Goal: Information Seeking & Learning: Find specific fact

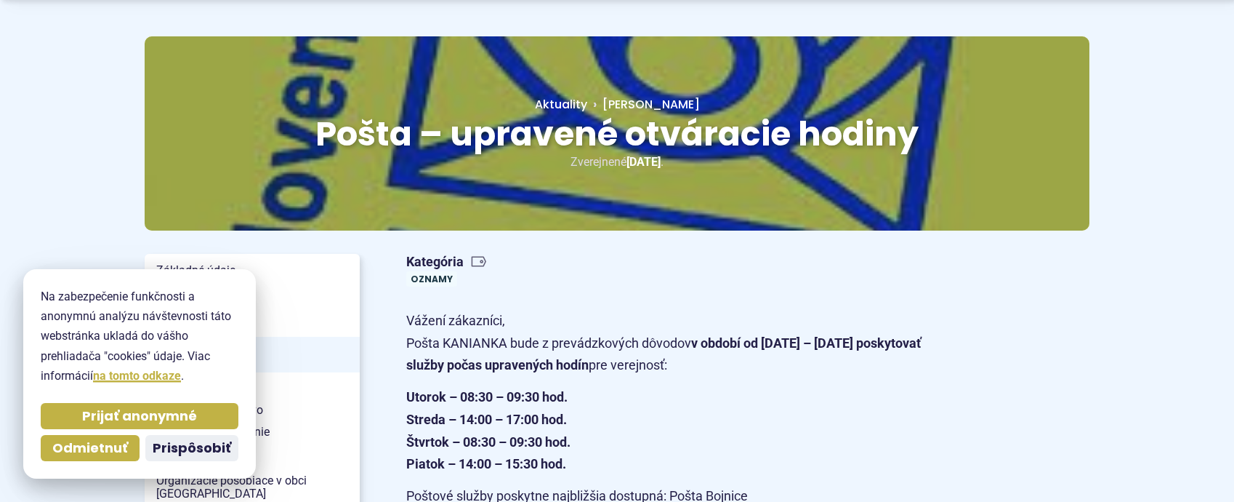
scroll to position [291, 0]
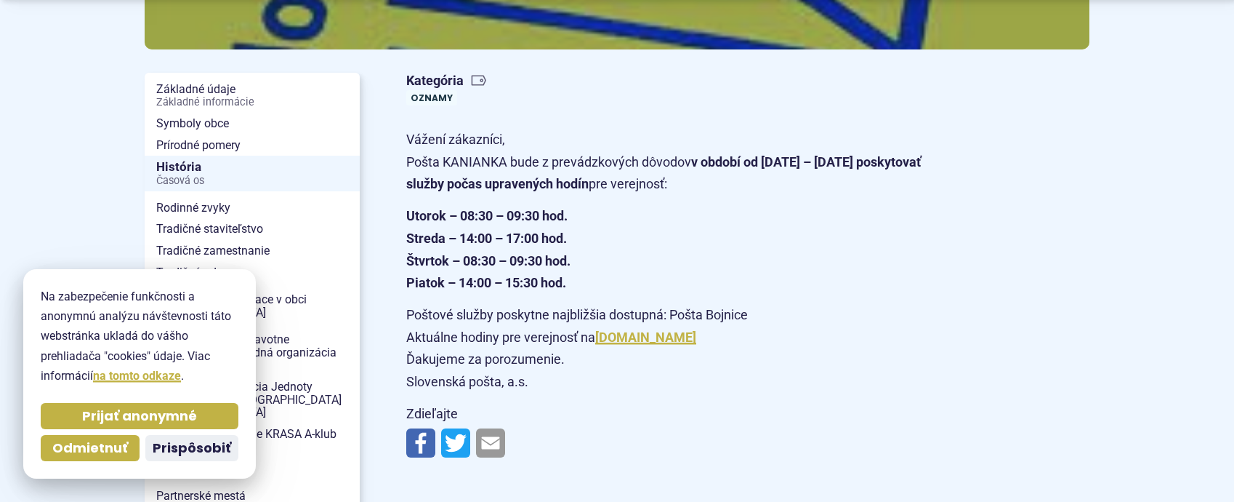
click at [1005, 281] on article "Kategória Oznamy Vážení zákazníci, Pošta KANIANKA bude z prevádzkových dôvodov …" at bounding box center [748, 266] width 730 height 398
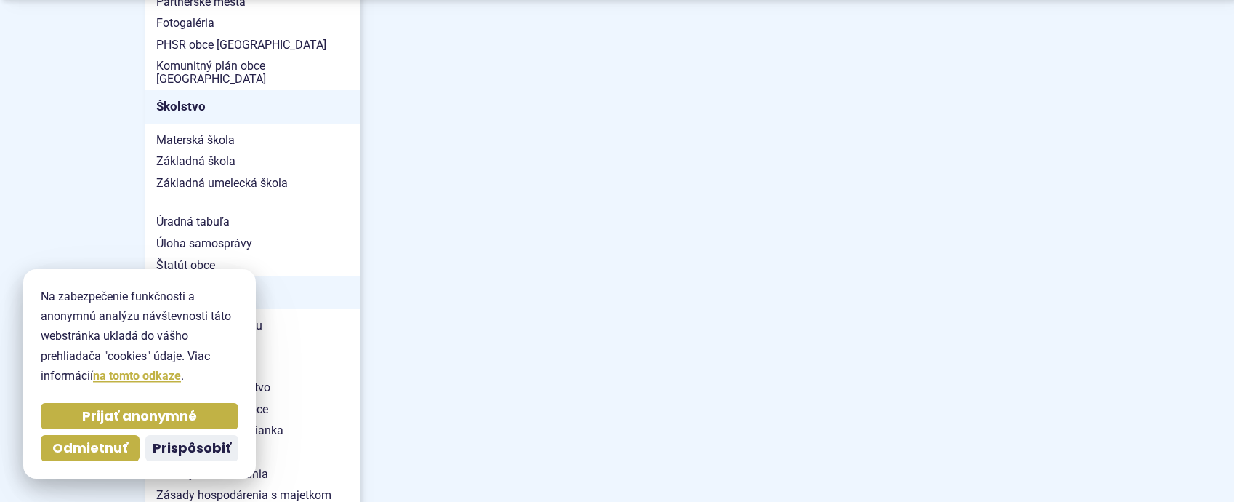
scroll to position [800, 0]
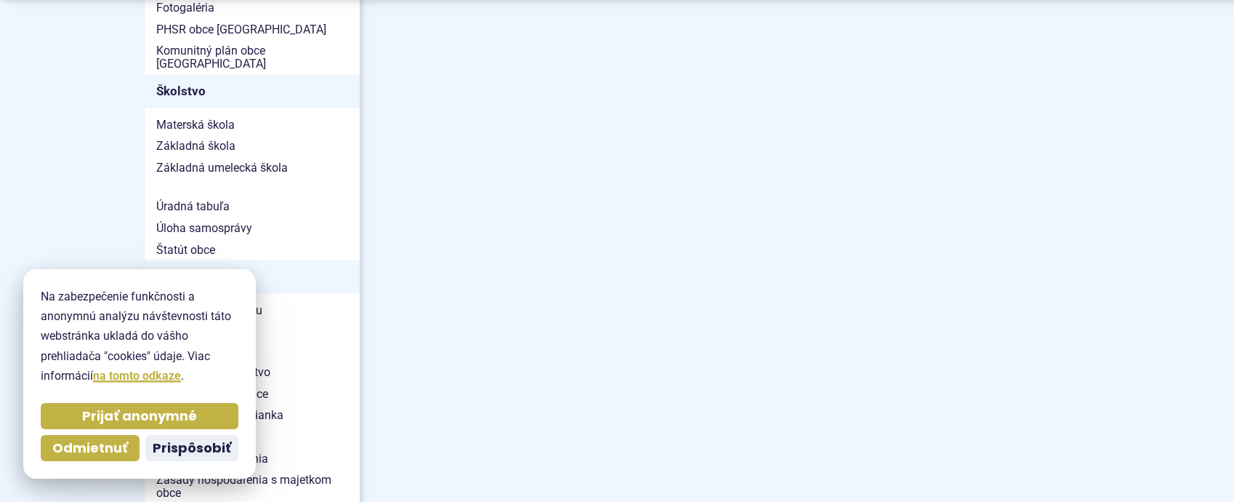
click at [112, 447] on span "Odmietnuť" at bounding box center [90, 448] width 76 height 17
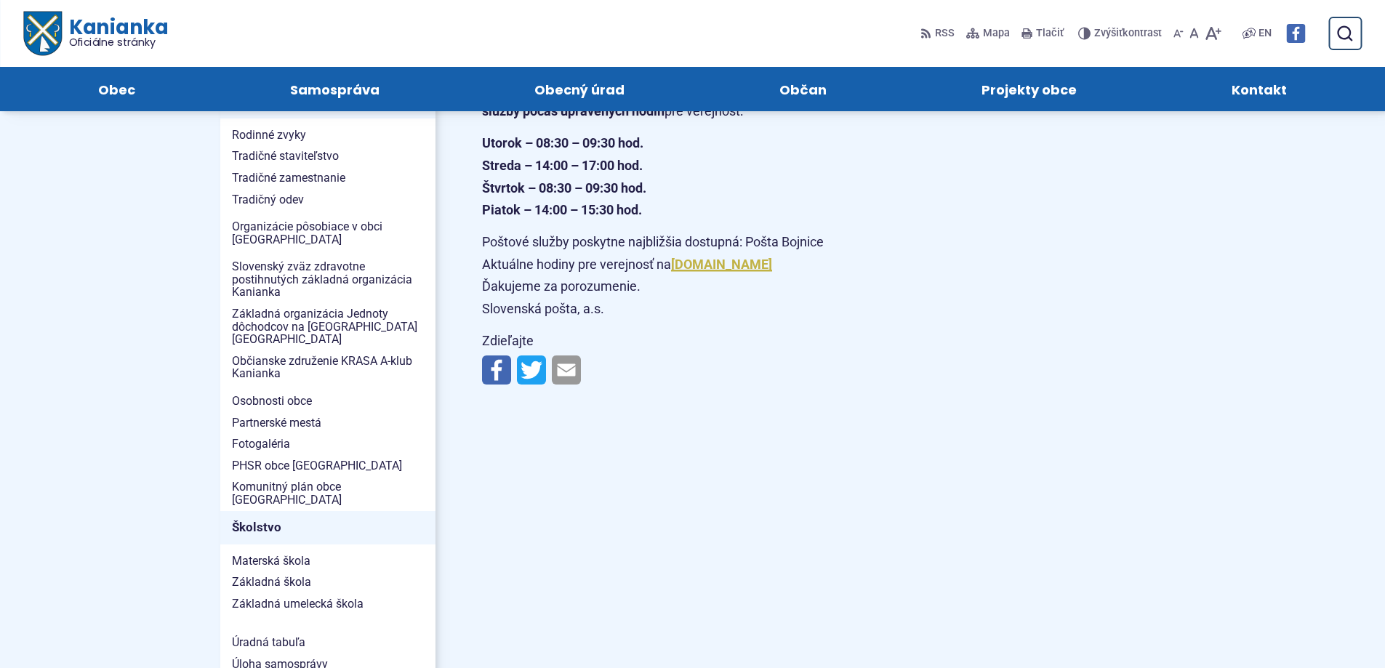
scroll to position [0, 0]
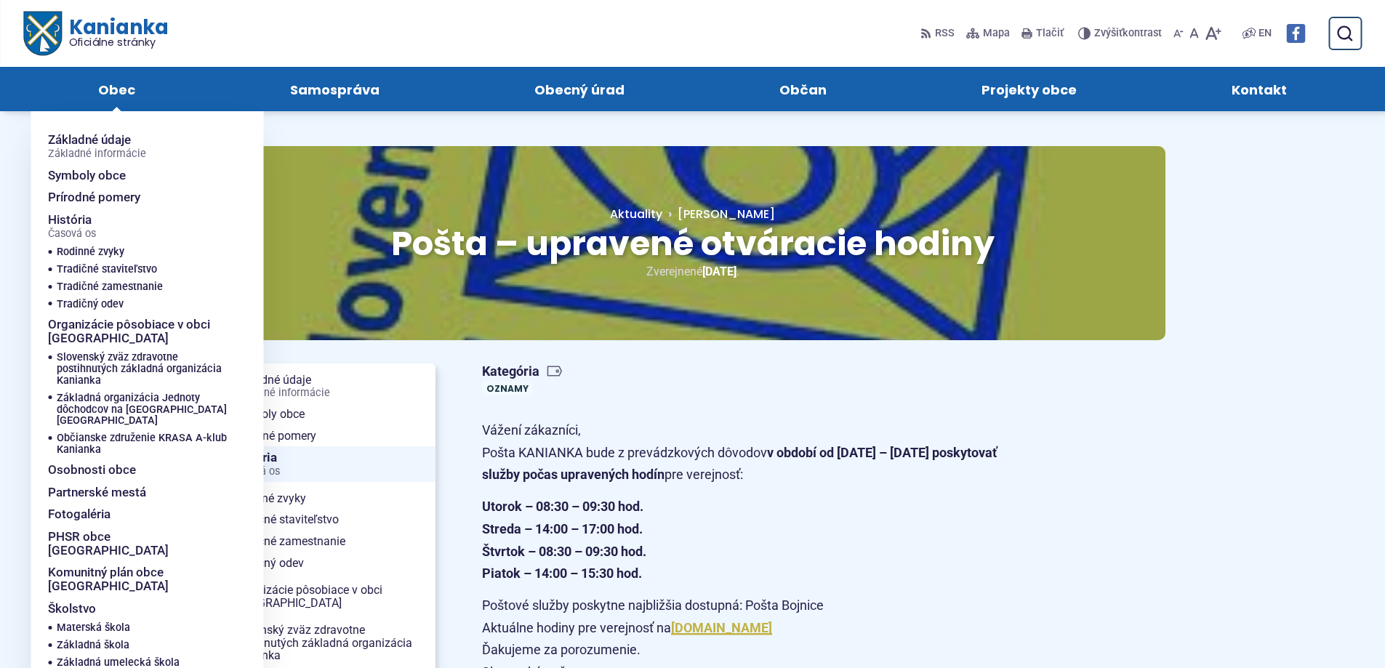
click at [124, 91] on span "Obec" at bounding box center [116, 89] width 37 height 44
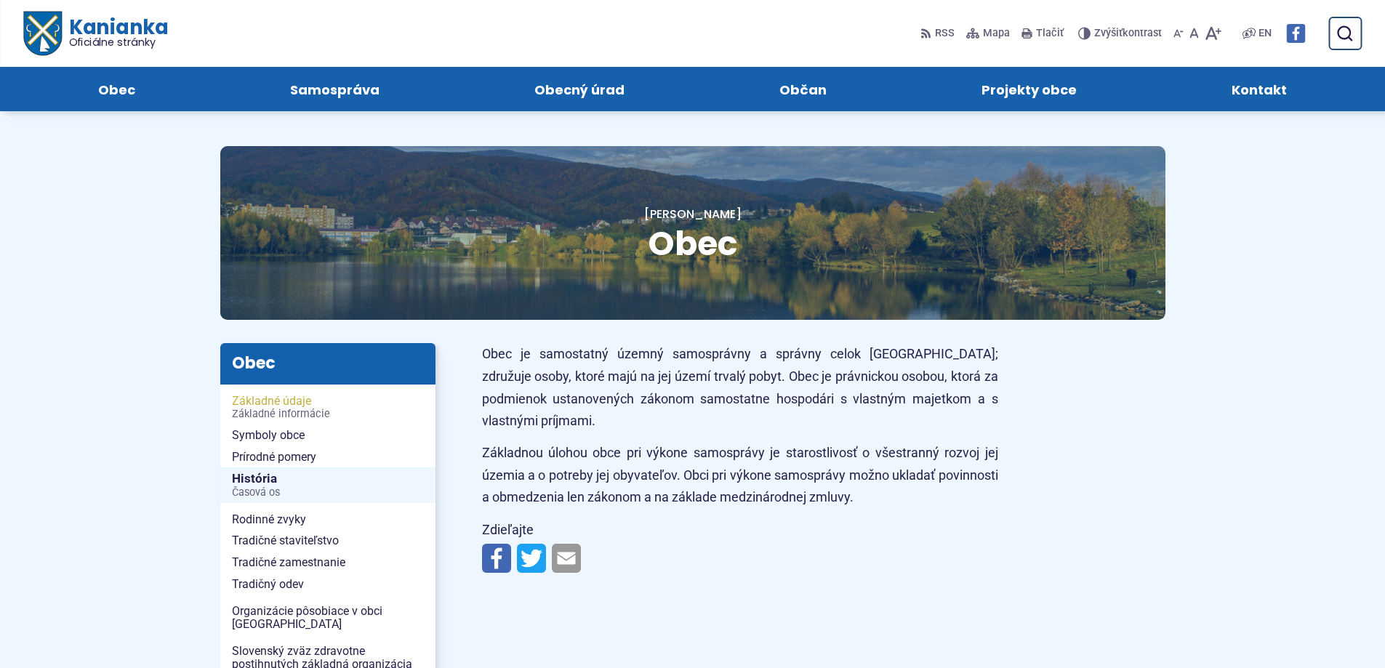
click at [265, 405] on span "Základné údaje Základné informácie" at bounding box center [328, 407] width 192 height 34
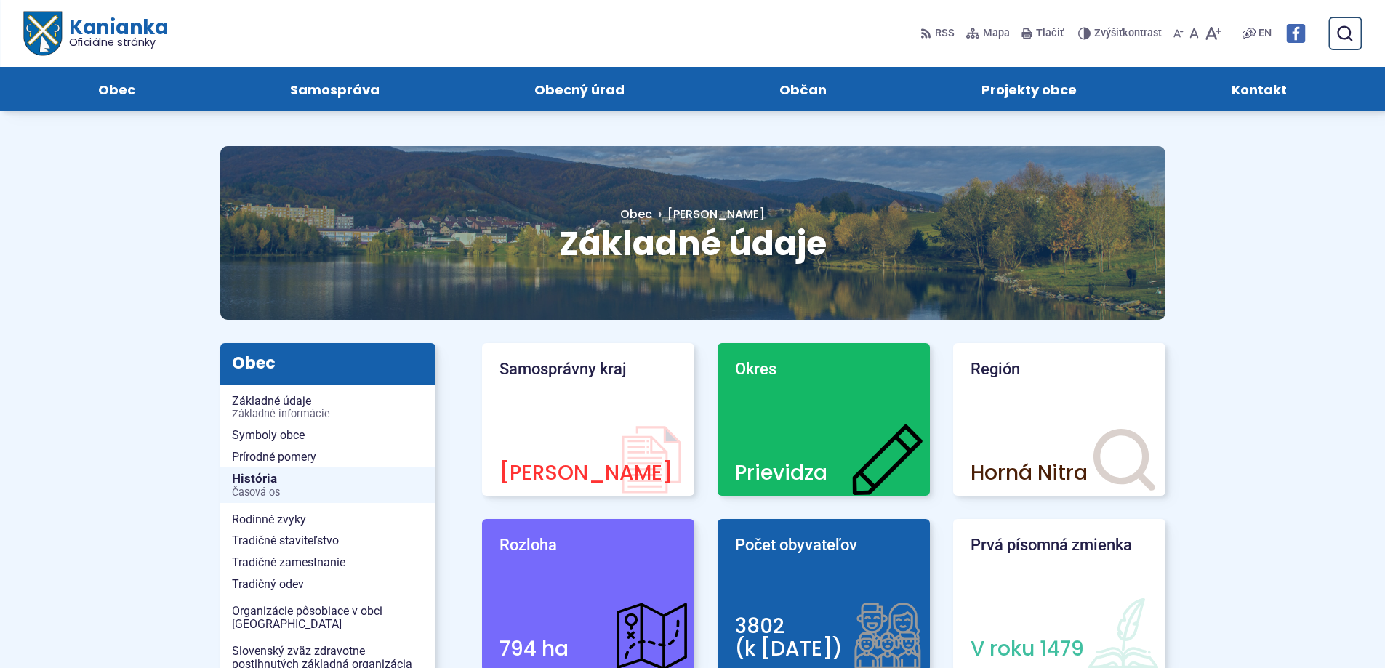
drag, startPoint x: 1318, startPoint y: 371, endPoint x: 1309, endPoint y: 367, distance: 9.4
click at [295, 416] on span "Základné informácie" at bounding box center [328, 414] width 192 height 12
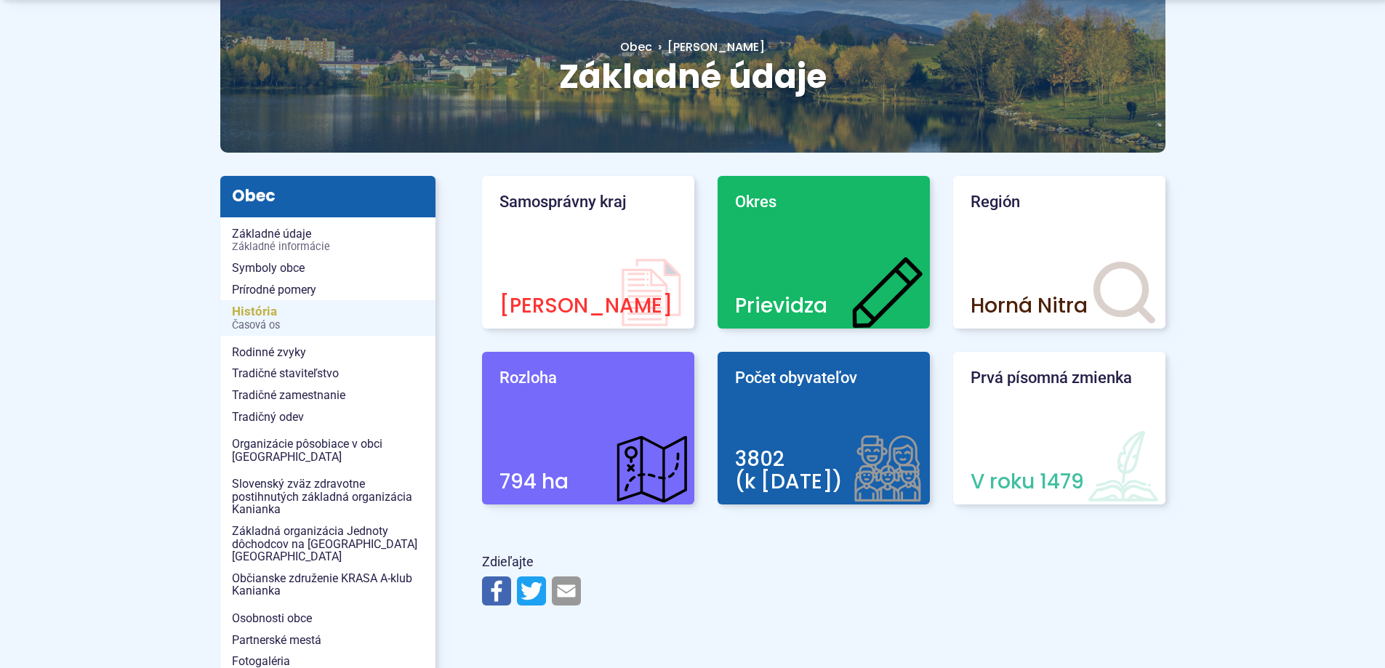
scroll to position [218, 0]
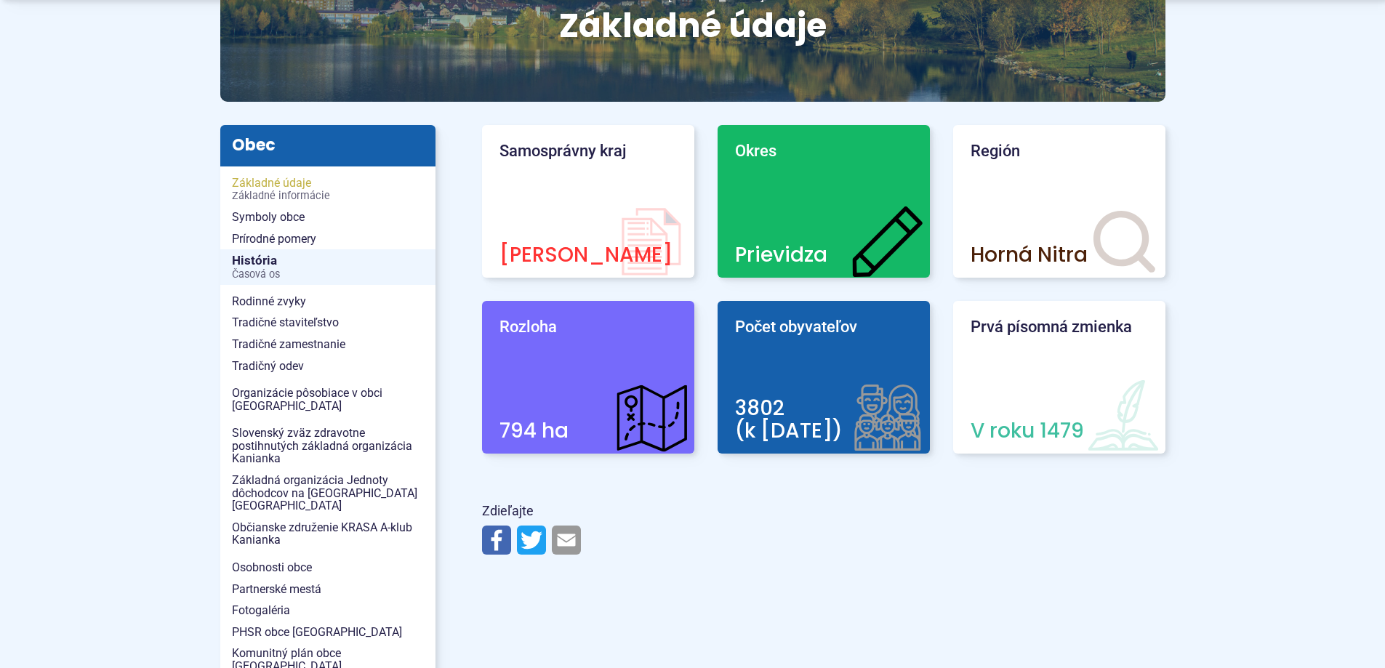
click at [274, 198] on span "Základné informácie" at bounding box center [328, 196] width 192 height 12
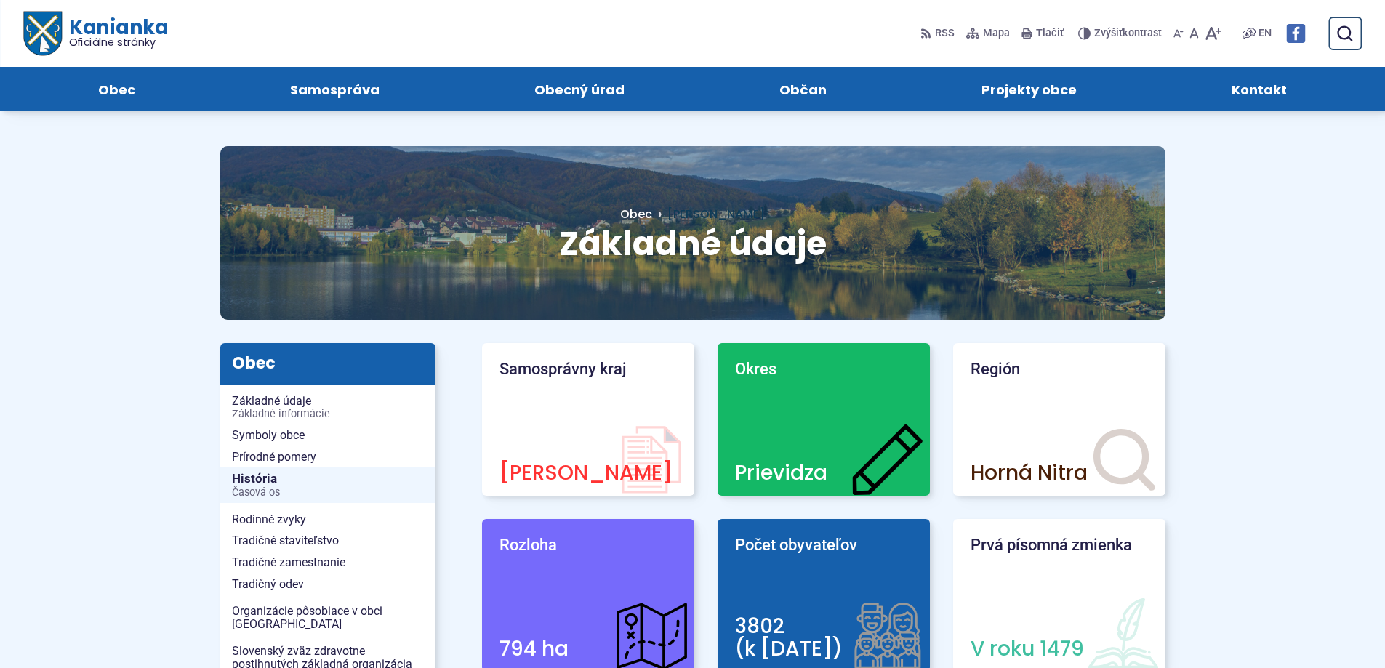
click at [667, 209] on span "Hlavná stránka" at bounding box center [715, 214] width 97 height 17
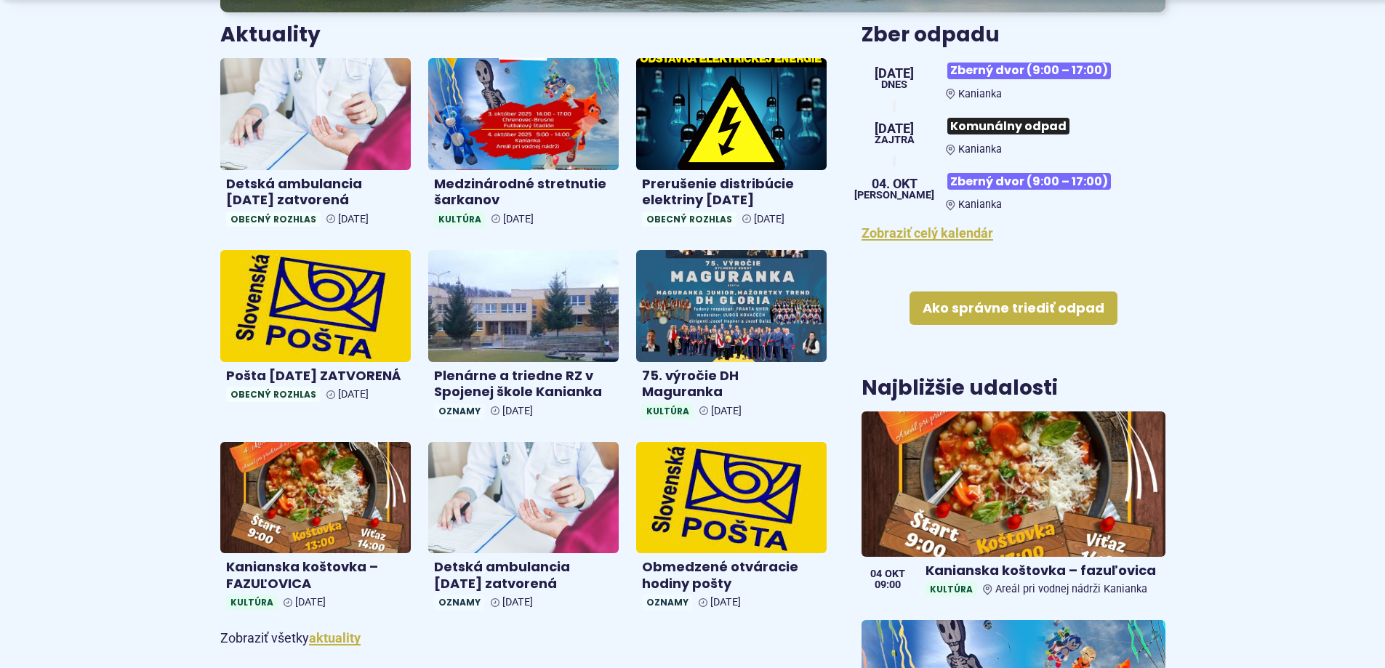
scroll to position [581, 0]
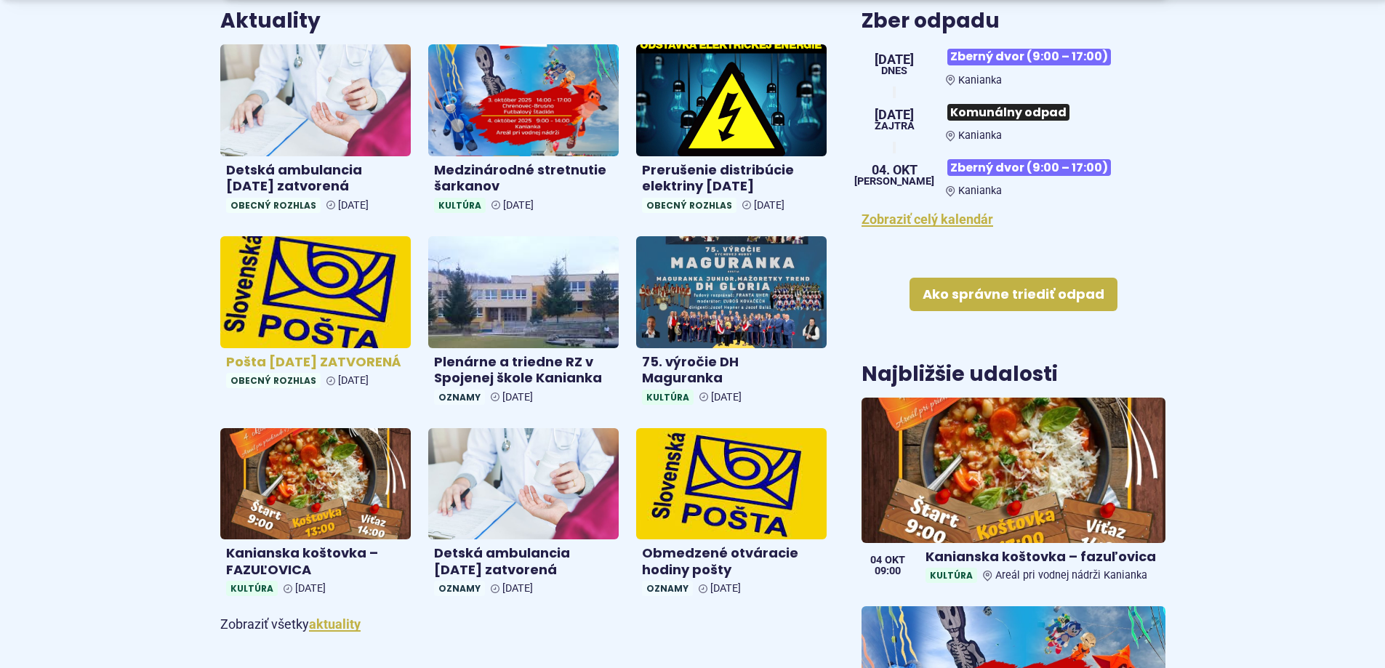
click at [269, 371] on h4 "Pošta [DATE] ZATVORENÁ" at bounding box center [315, 362] width 179 height 17
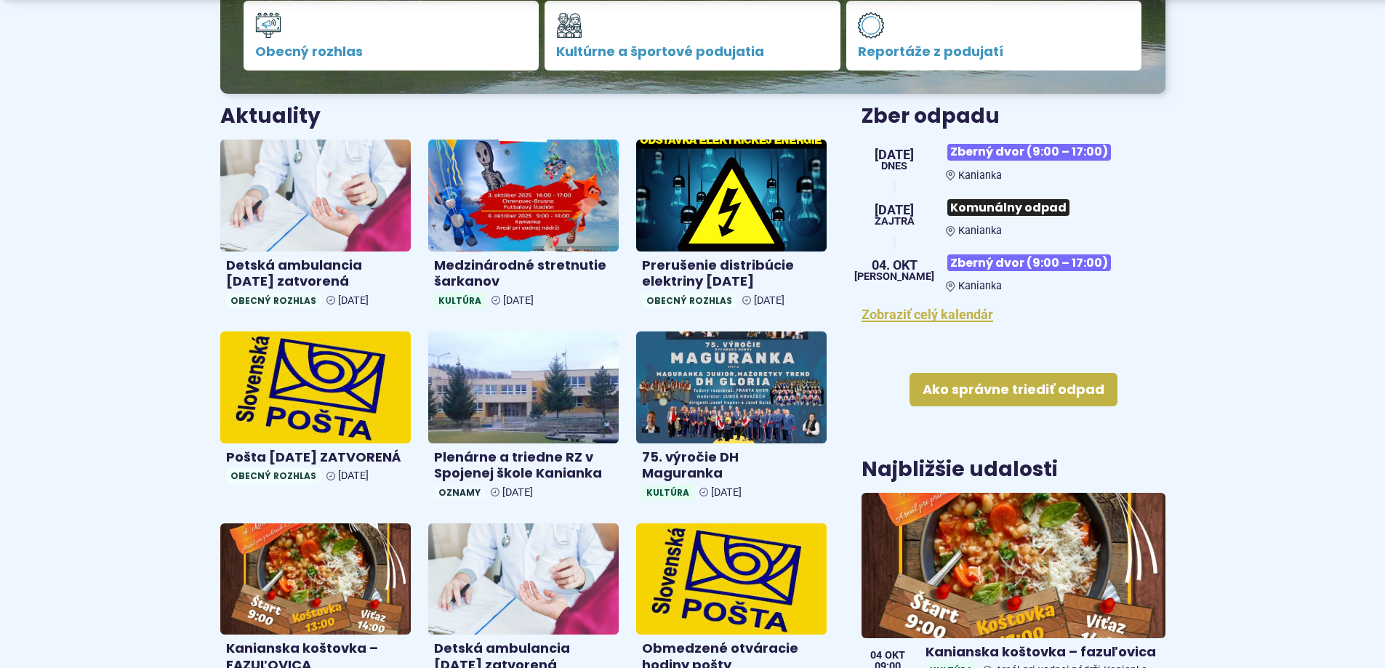
scroll to position [509, 0]
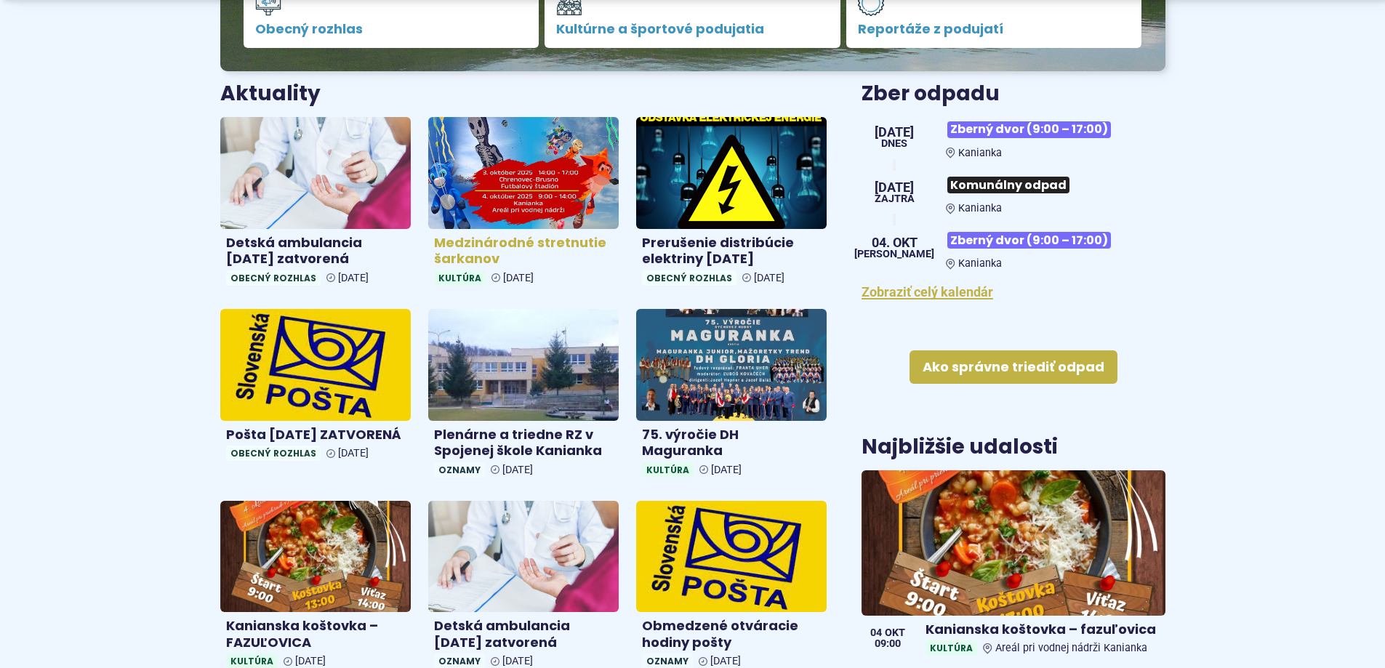
click at [530, 186] on img at bounding box center [524, 172] width 220 height 129
